Goal: Find specific page/section: Find specific page/section

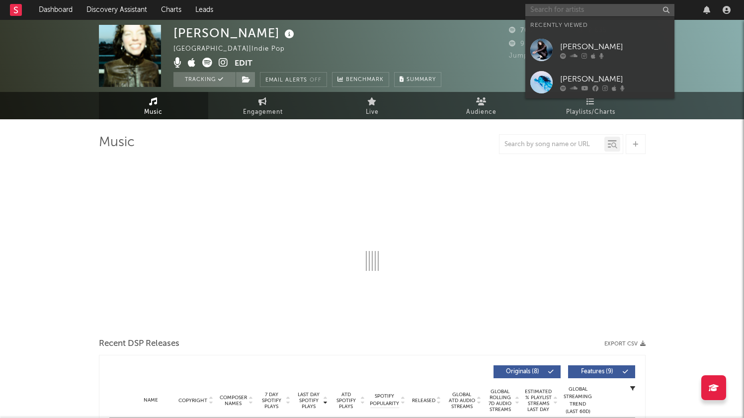
click at [569, 10] on input "text" at bounding box center [599, 10] width 149 height 12
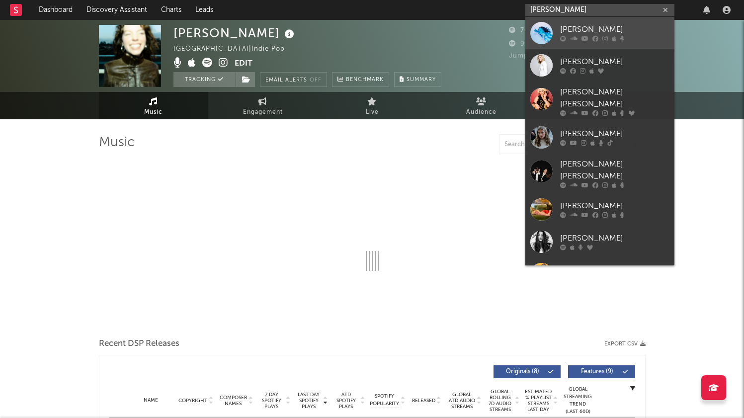
type input "[PERSON_NAME]"
click at [580, 25] on div "[PERSON_NAME]" at bounding box center [614, 30] width 109 height 12
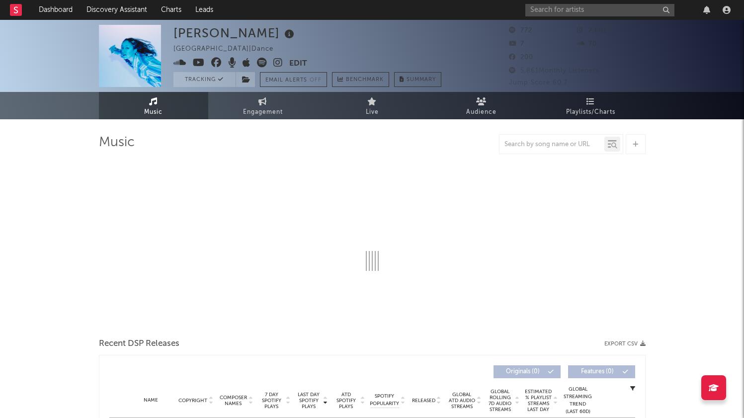
select select "1w"
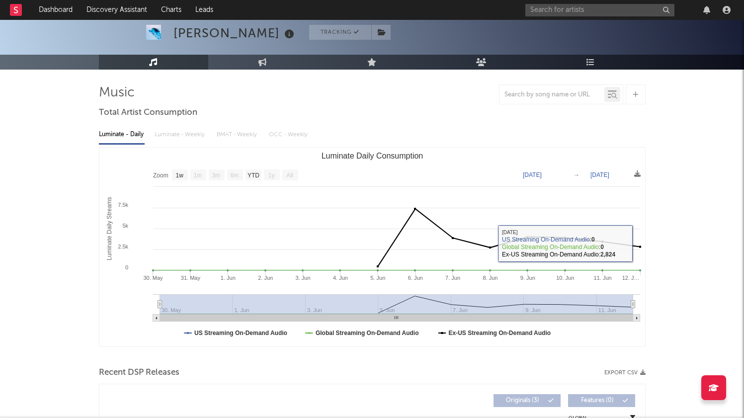
scroll to position [51, 0]
